Goal: Navigation & Orientation: Understand site structure

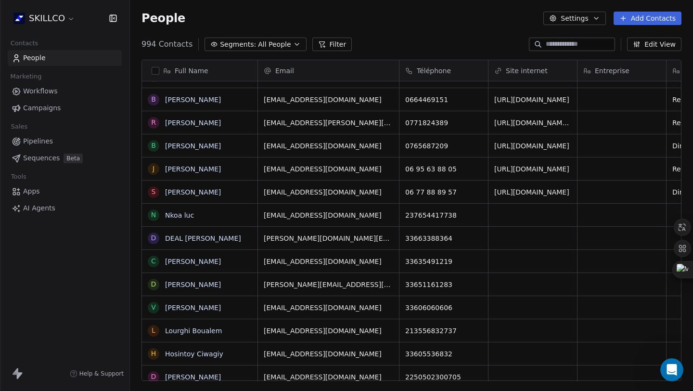
scroll to position [336, 556]
click at [42, 89] on span "Workflows" at bounding box center [40, 91] width 35 height 10
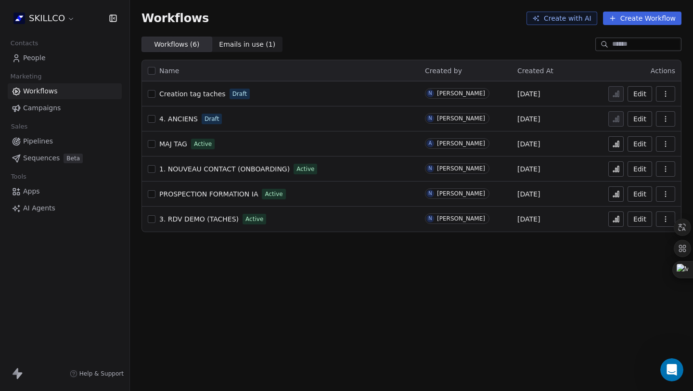
click at [246, 170] on span "1. NOUVEAU CONTACT (ONBOARDING)" at bounding box center [224, 169] width 130 height 8
click at [205, 215] on span "3. RDV DEMO (TACHES)" at bounding box center [198, 219] width 79 height 8
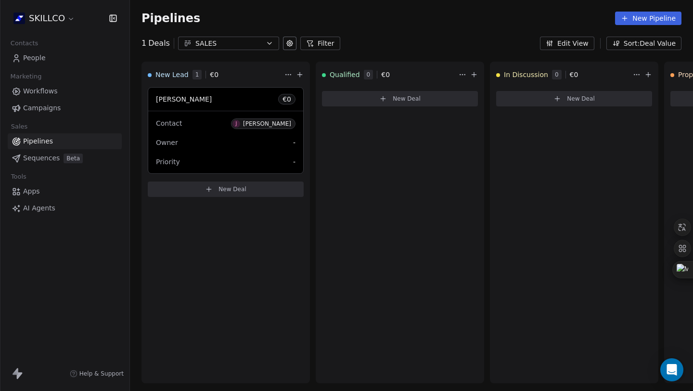
click at [56, 95] on span "Workflows" at bounding box center [40, 91] width 35 height 10
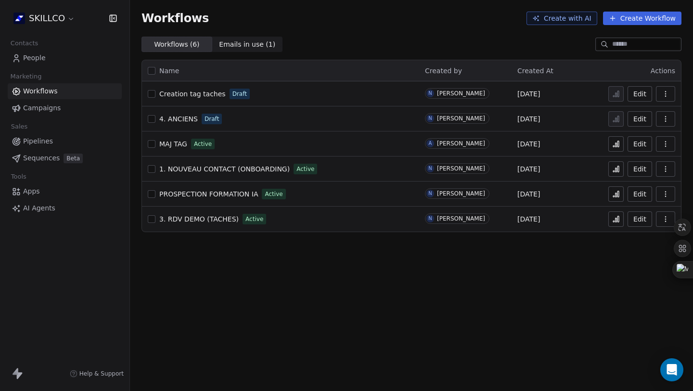
click at [206, 166] on span "1. NOUVEAU CONTACT (ONBOARDING)" at bounding box center [224, 169] width 130 height 8
